Goal: Task Accomplishment & Management: Complete application form

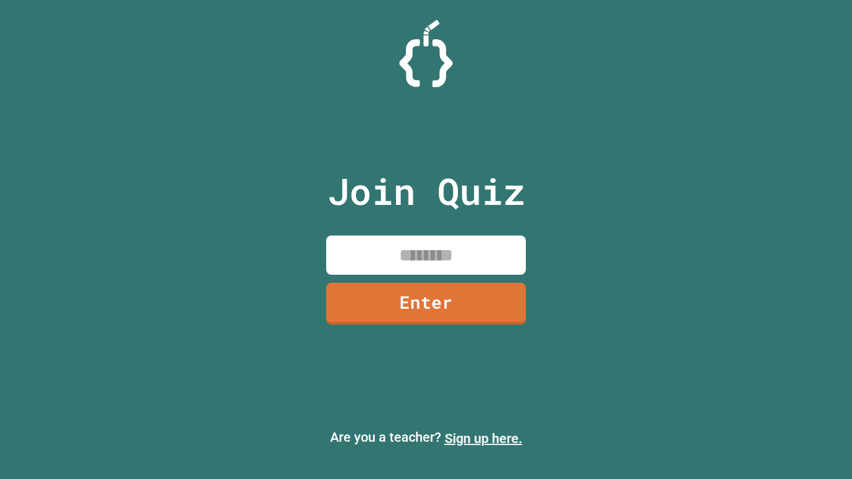
click at [483, 438] on link "Sign up here." at bounding box center [483, 438] width 78 height 16
